Goal: Register for event/course

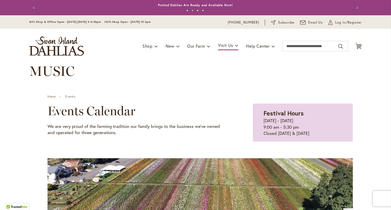
scroll to position [182, 0]
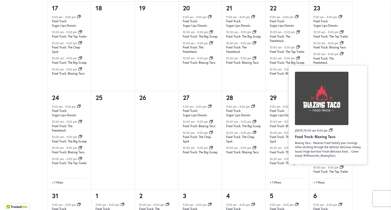
scroll to position [570, 0]
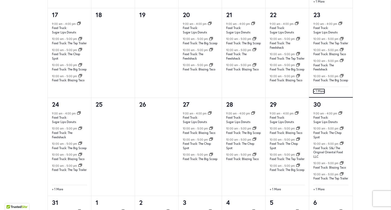
click at [319, 94] on link "+ 1 More" at bounding box center [318, 91] width 11 height 5
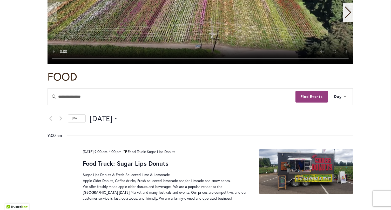
scroll to position [156, 0]
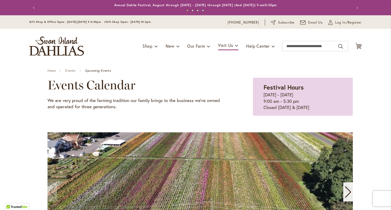
scroll to position [256, 0]
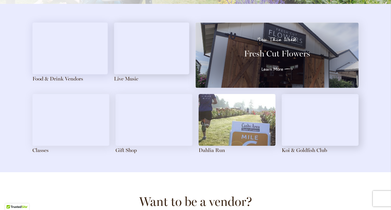
scroll to position [596, 0]
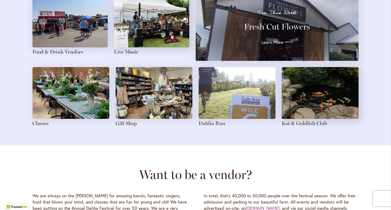
click at [149, 42] on img at bounding box center [151, 22] width 75 height 52
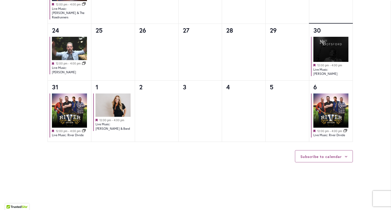
scroll to position [596, 0]
